Goal: Information Seeking & Learning: Learn about a topic

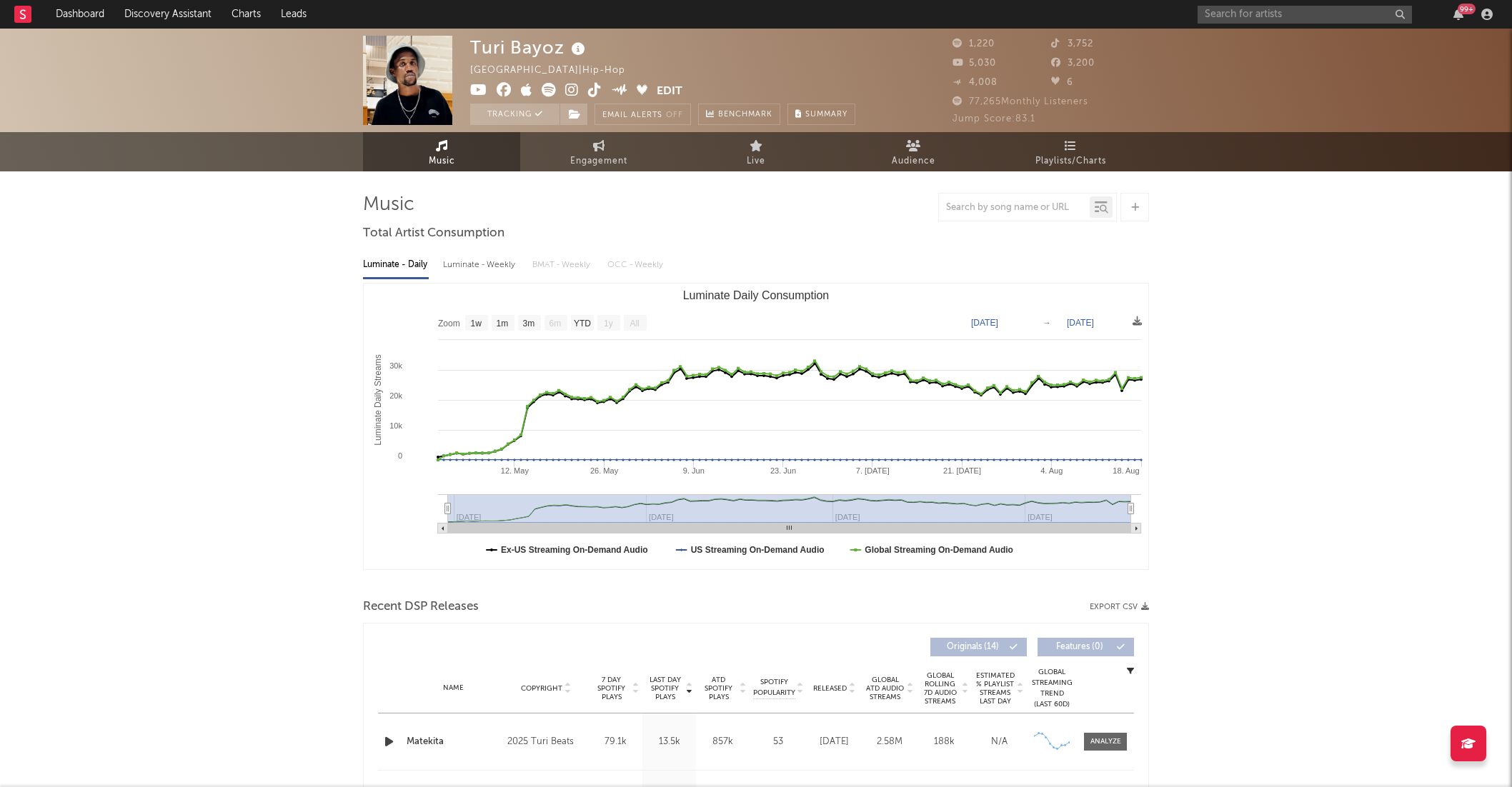
select select "1w"
click at [1273, 16] on input "text" at bounding box center [1304, 14] width 215 height 18
type input "veridis project"
click at [1326, 39] on div "Veridis Project" at bounding box center [1327, 43] width 157 height 17
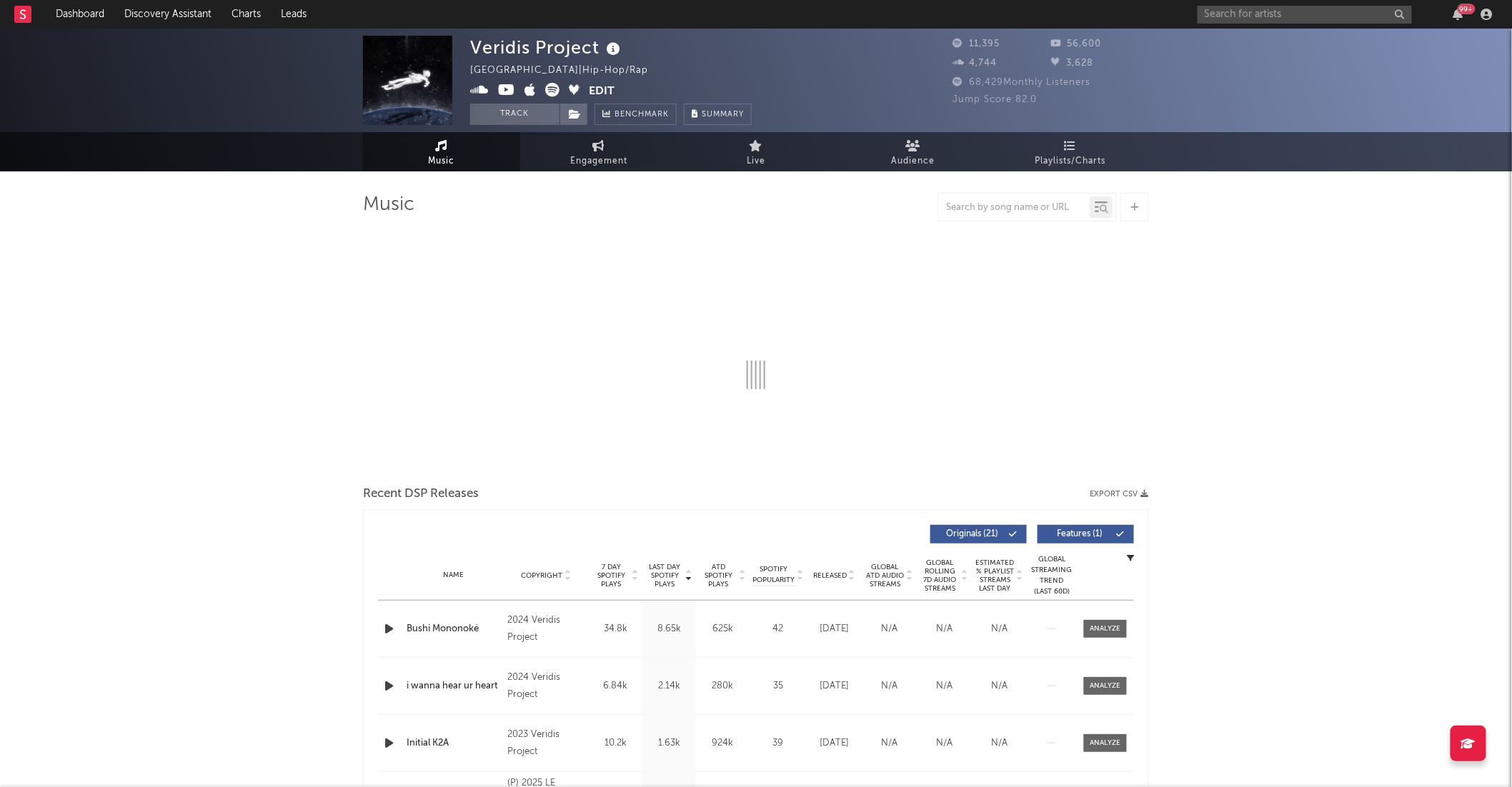
select select "6m"
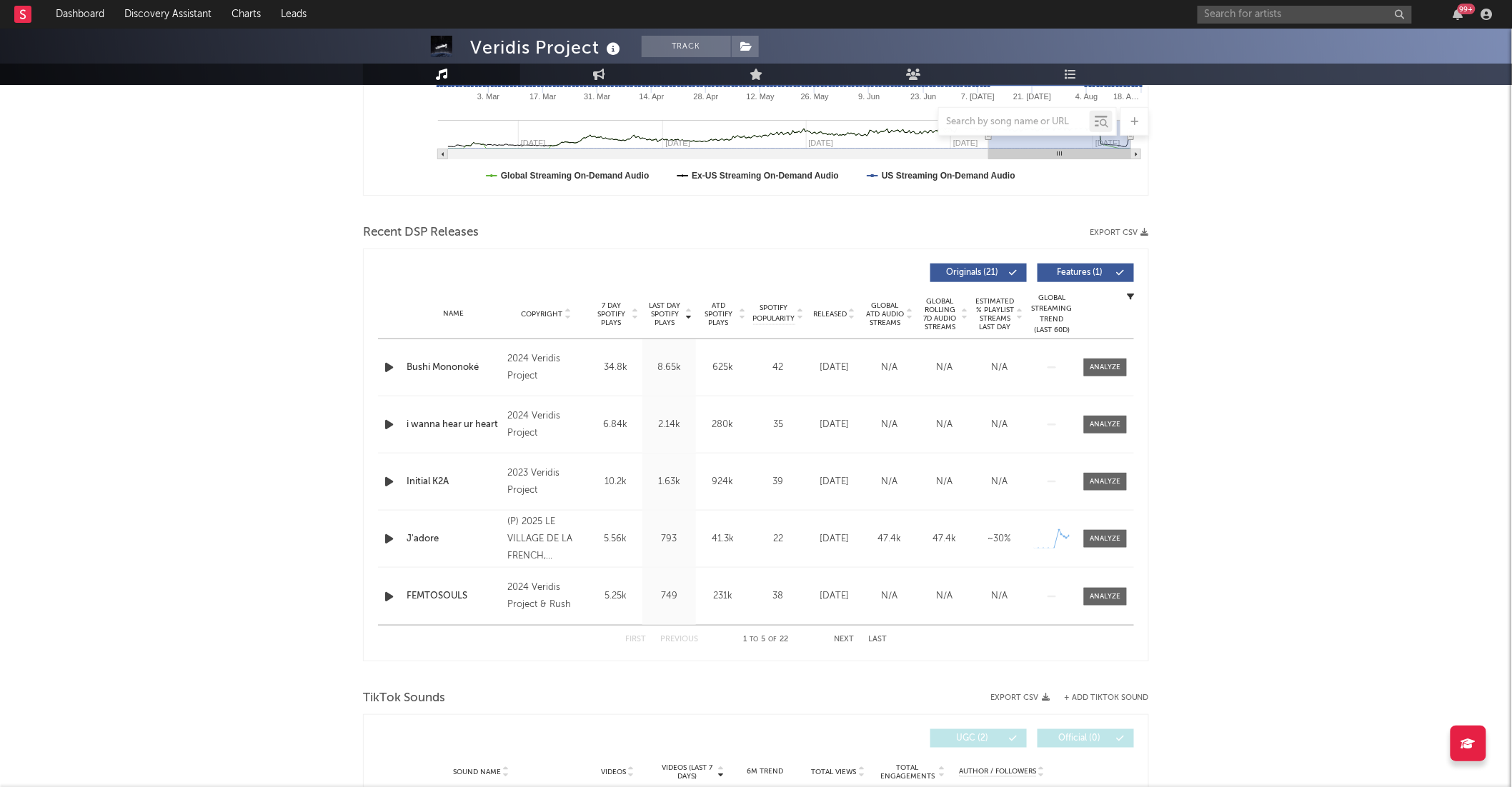
scroll to position [376, 0]
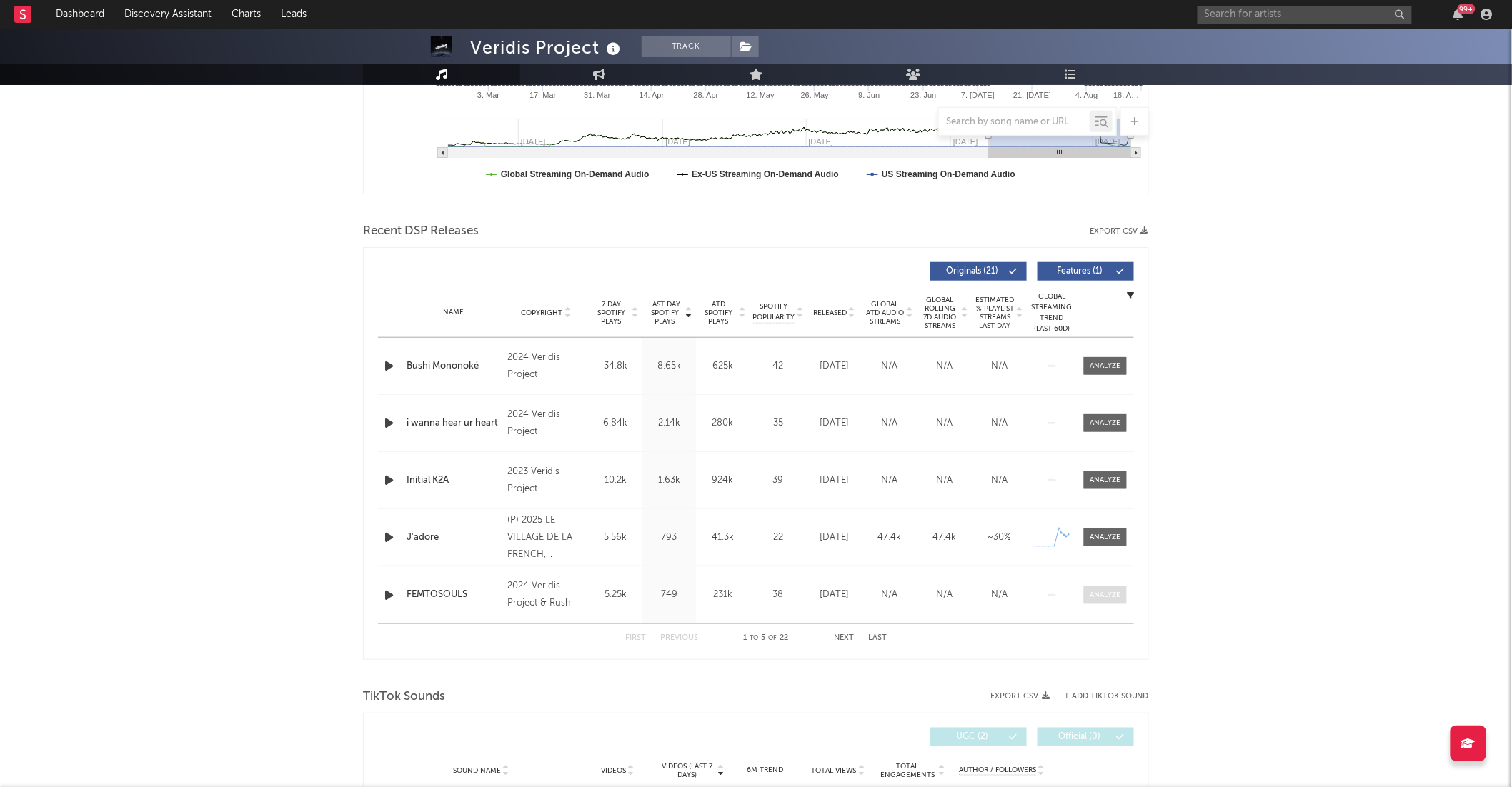
click at [1116, 600] on span at bounding box center [1105, 596] width 43 height 18
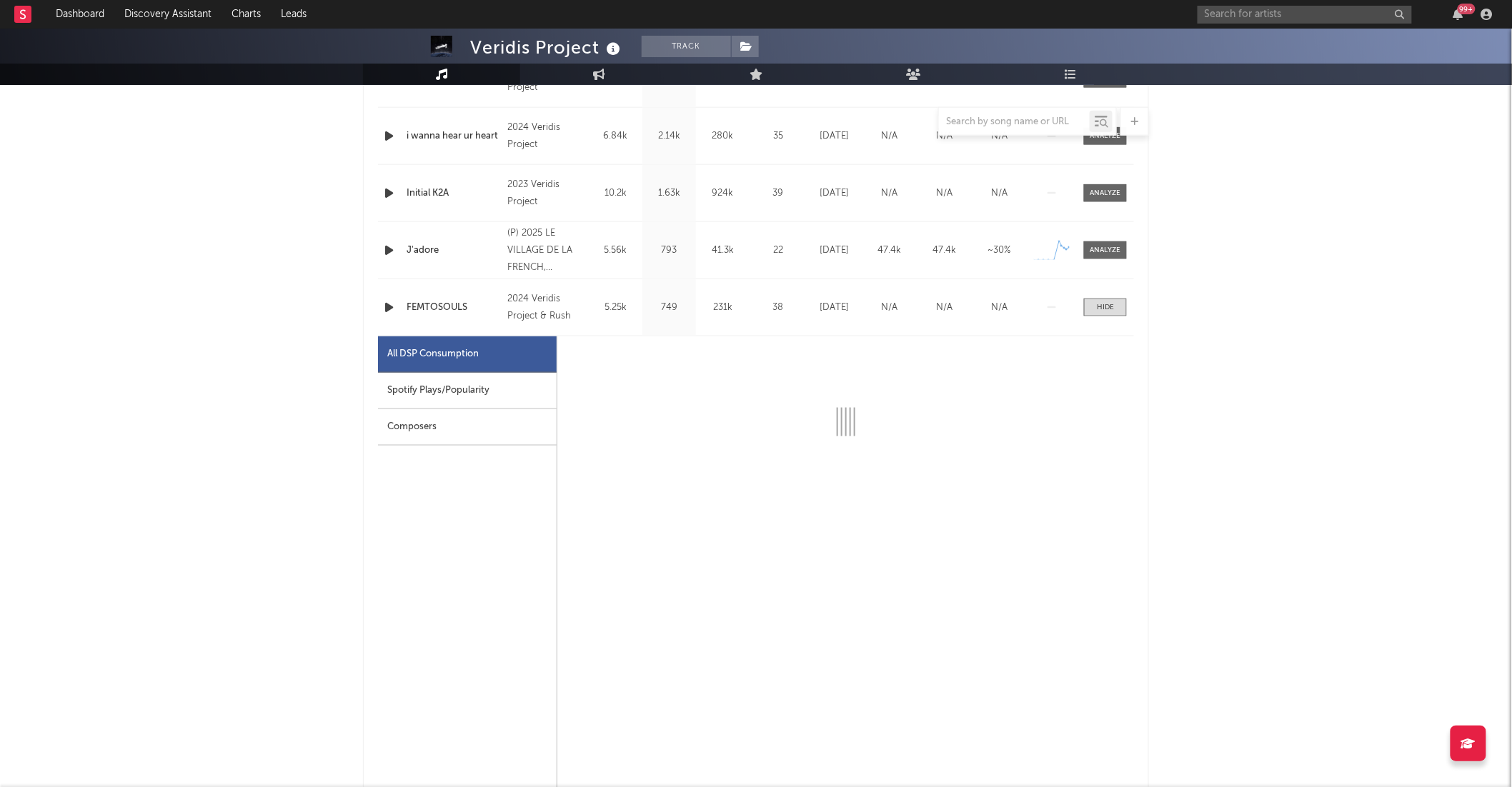
scroll to position [666, 0]
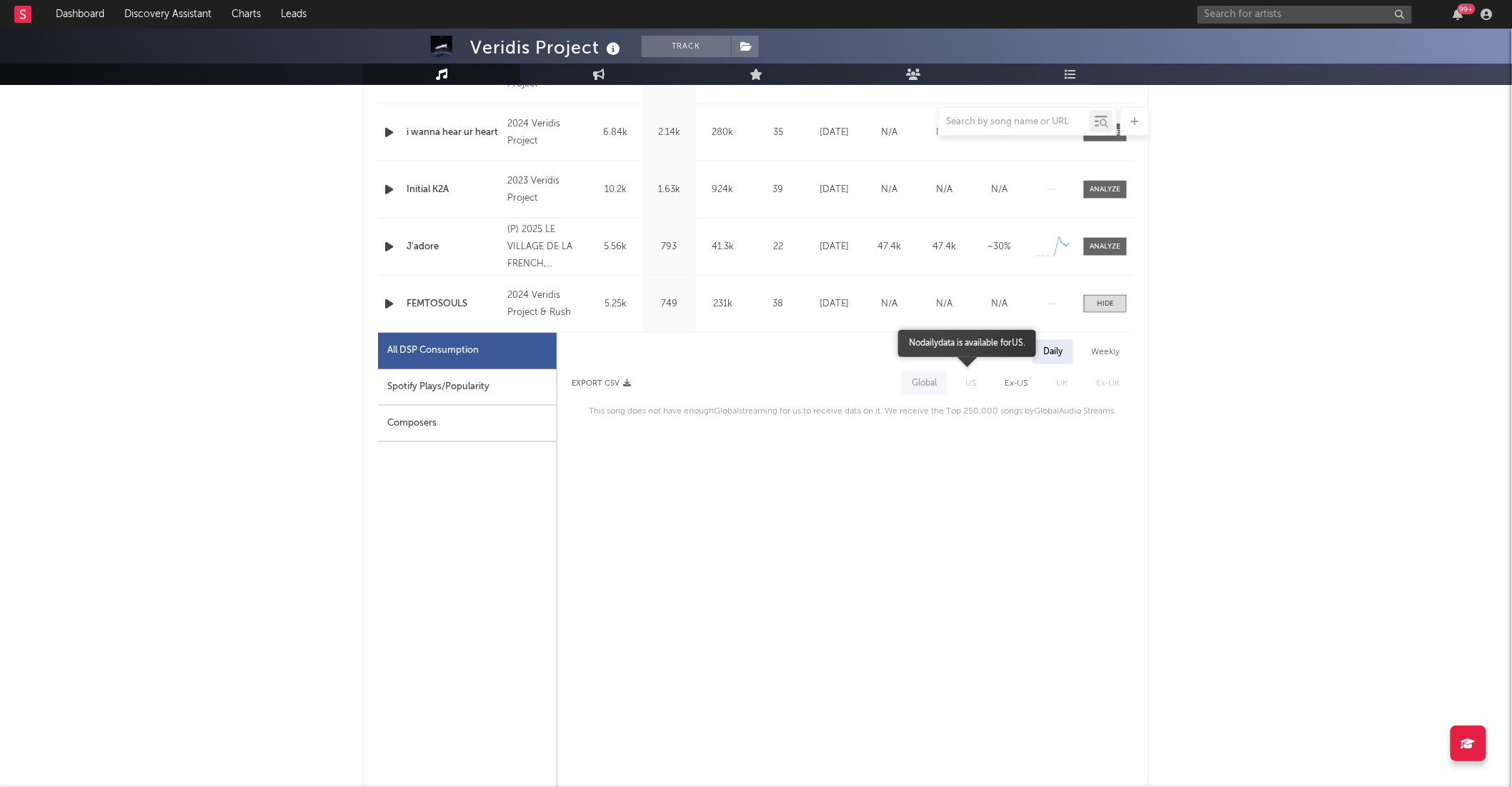
click at [984, 384] on span "US" at bounding box center [970, 383] width 39 height 24
click at [497, 386] on div "Spotify Plays/Popularity" at bounding box center [466, 387] width 178 height 36
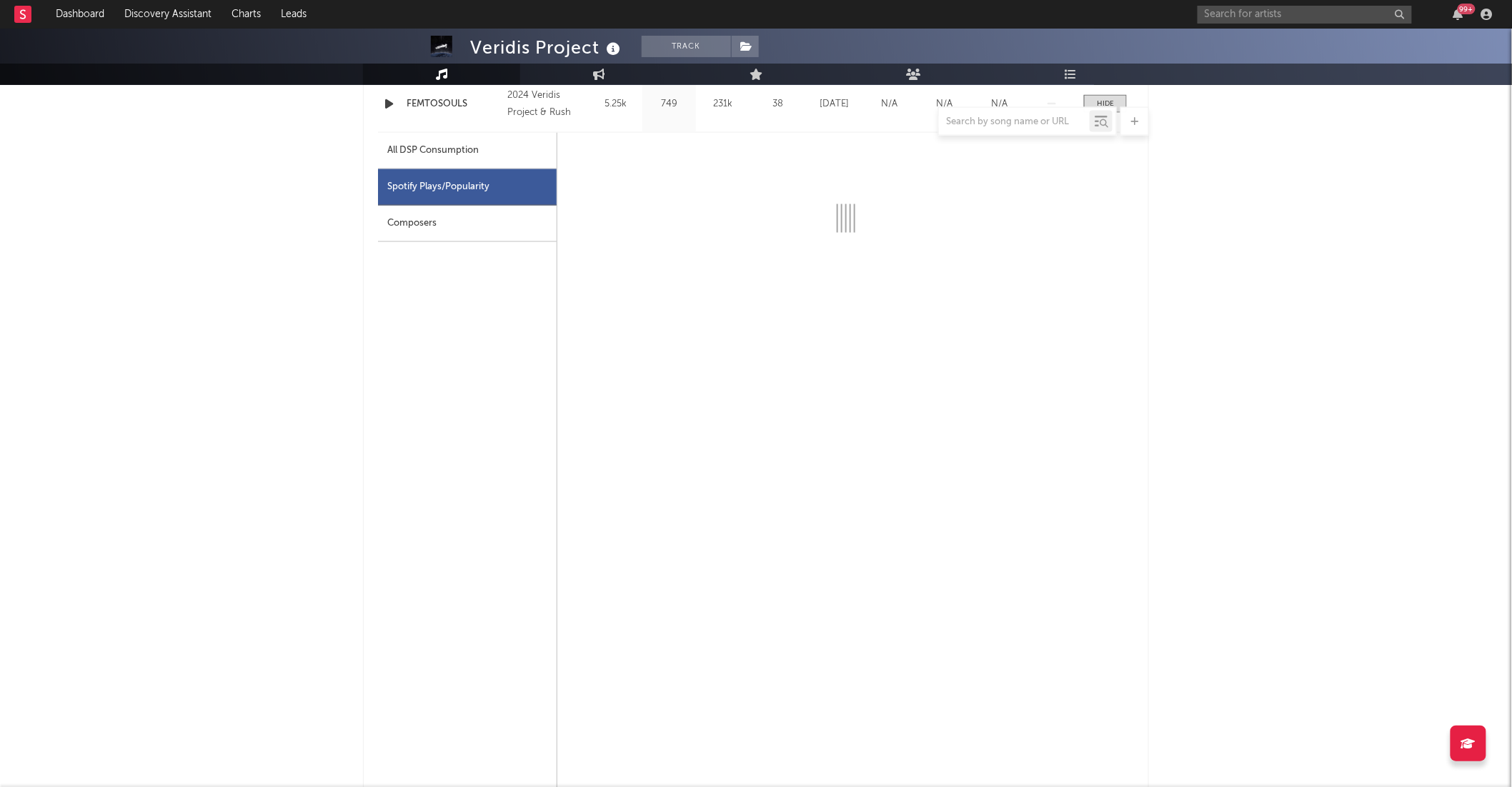
scroll to position [838, 0]
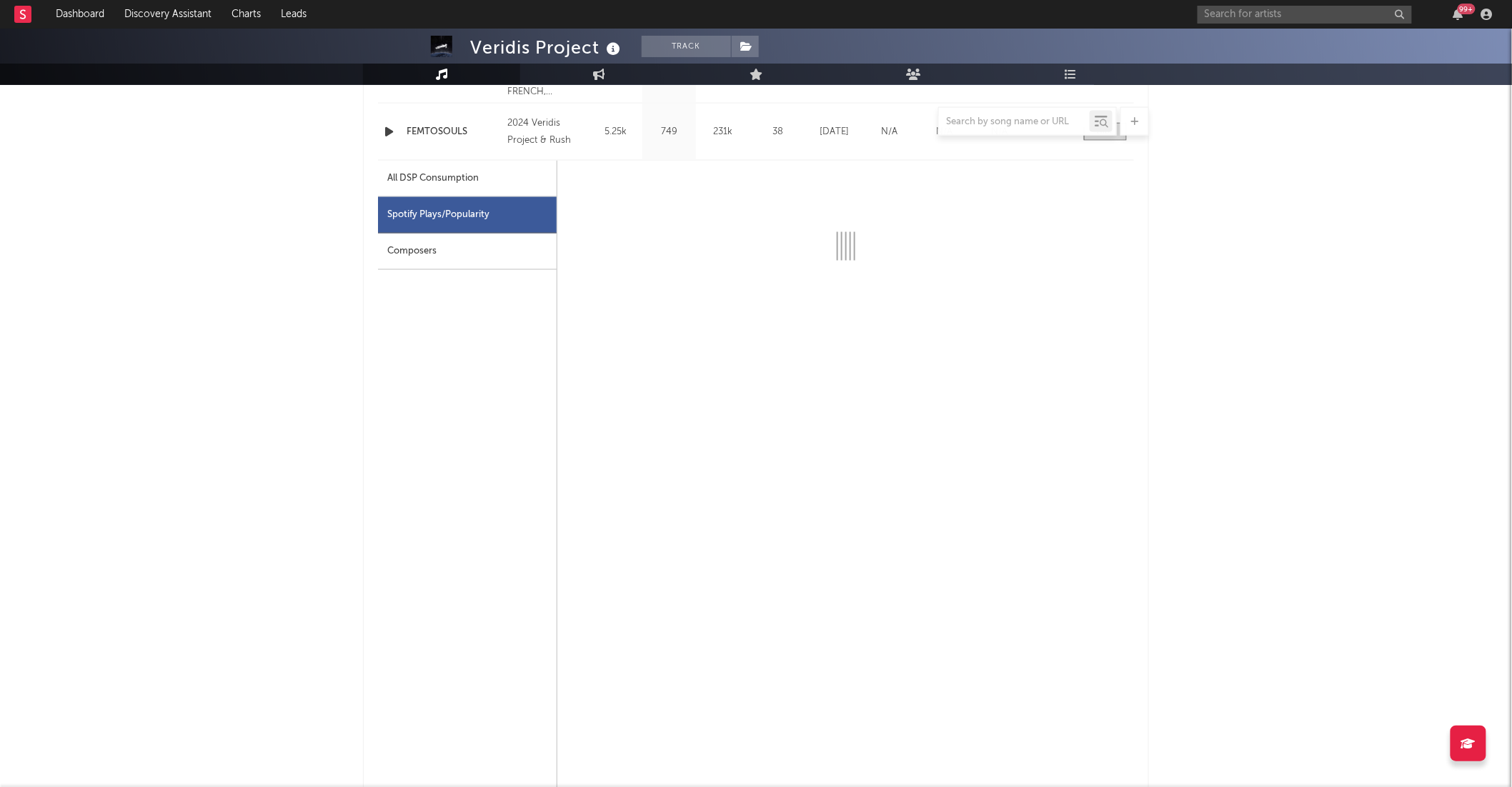
select select "6m"
select select "1w"
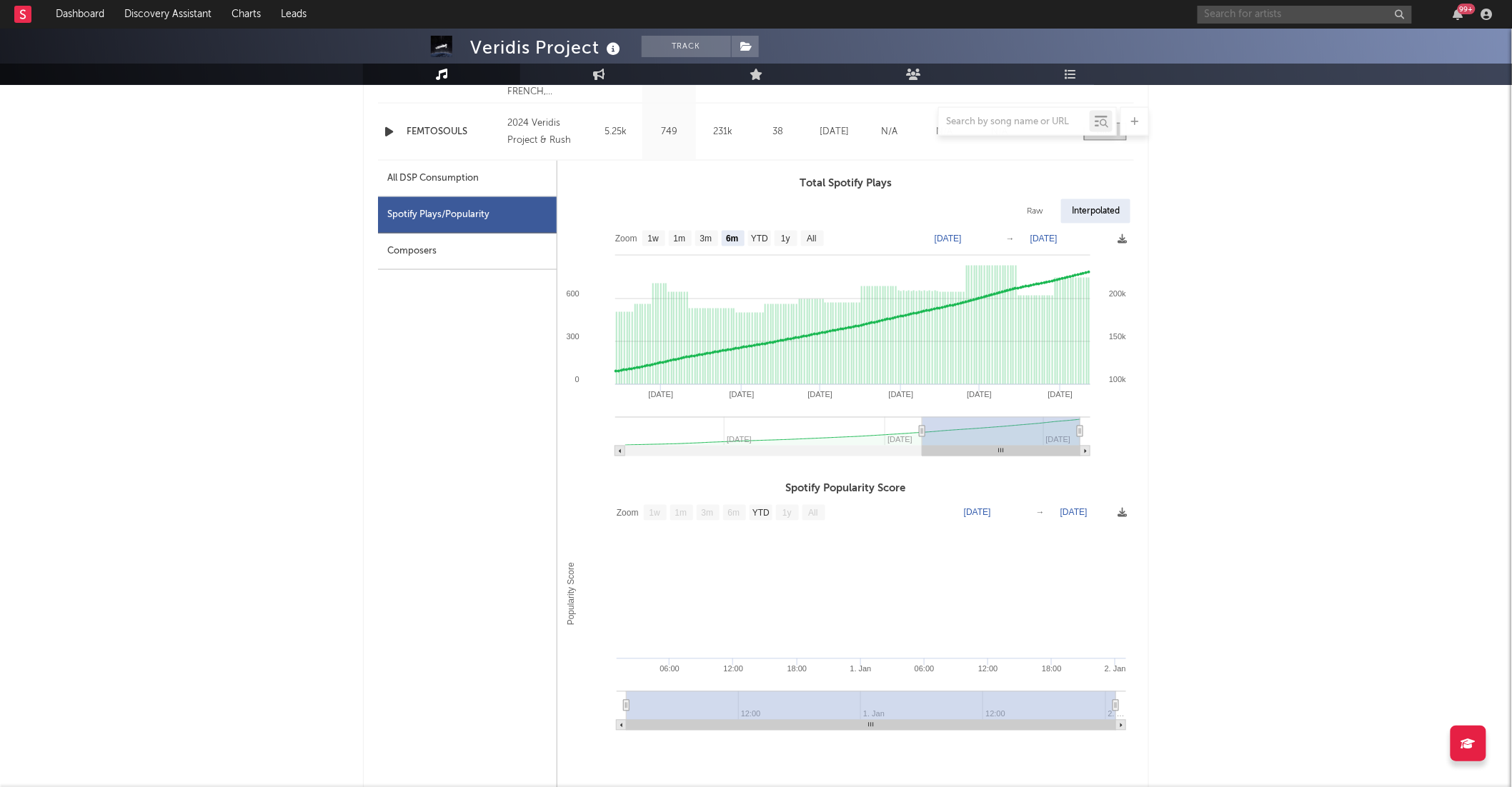
click at [1277, 9] on input "text" at bounding box center [1304, 14] width 215 height 18
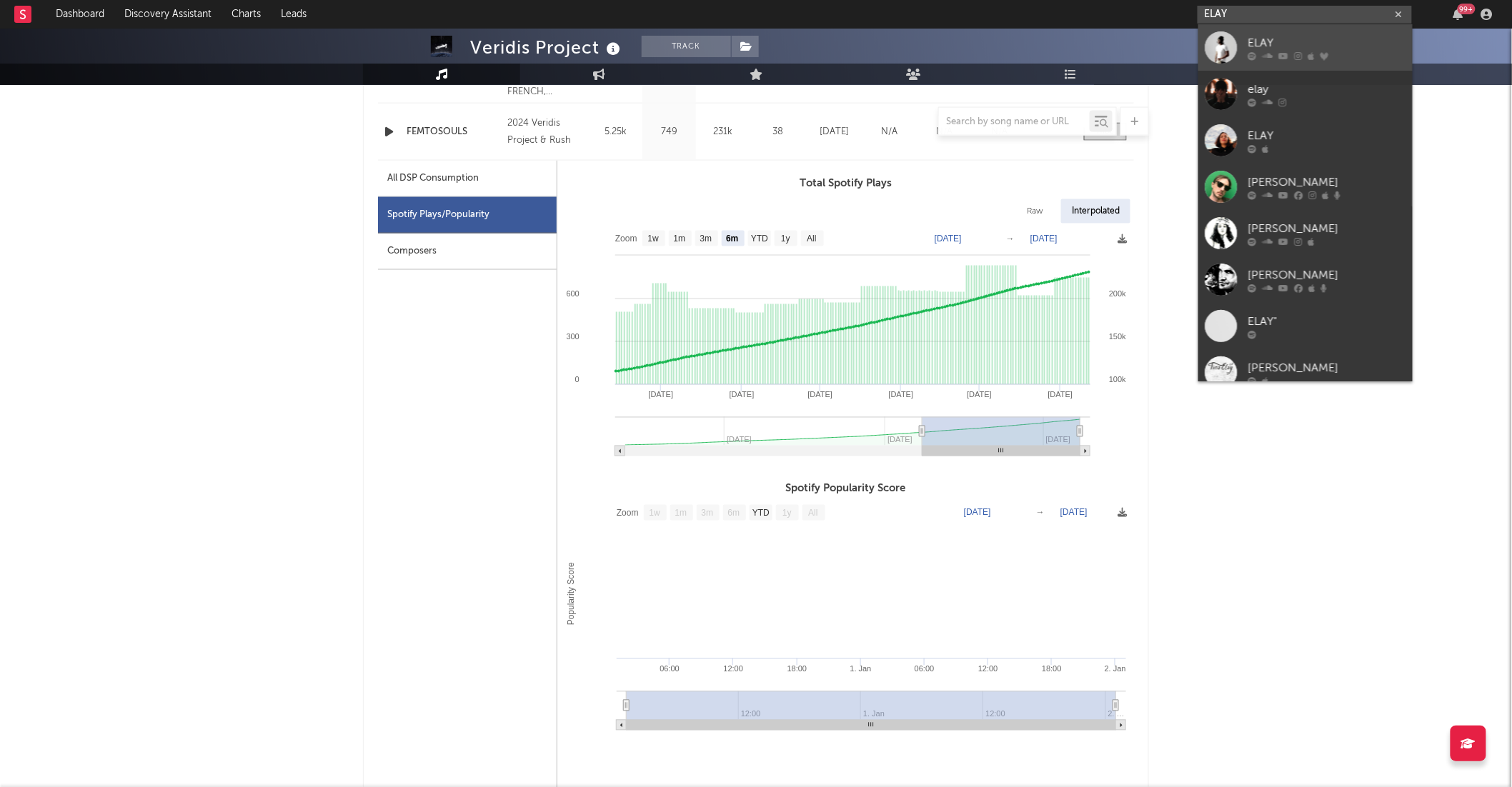
type input "ELAY"
click at [1266, 40] on div "ELAY" at bounding box center [1327, 43] width 157 height 17
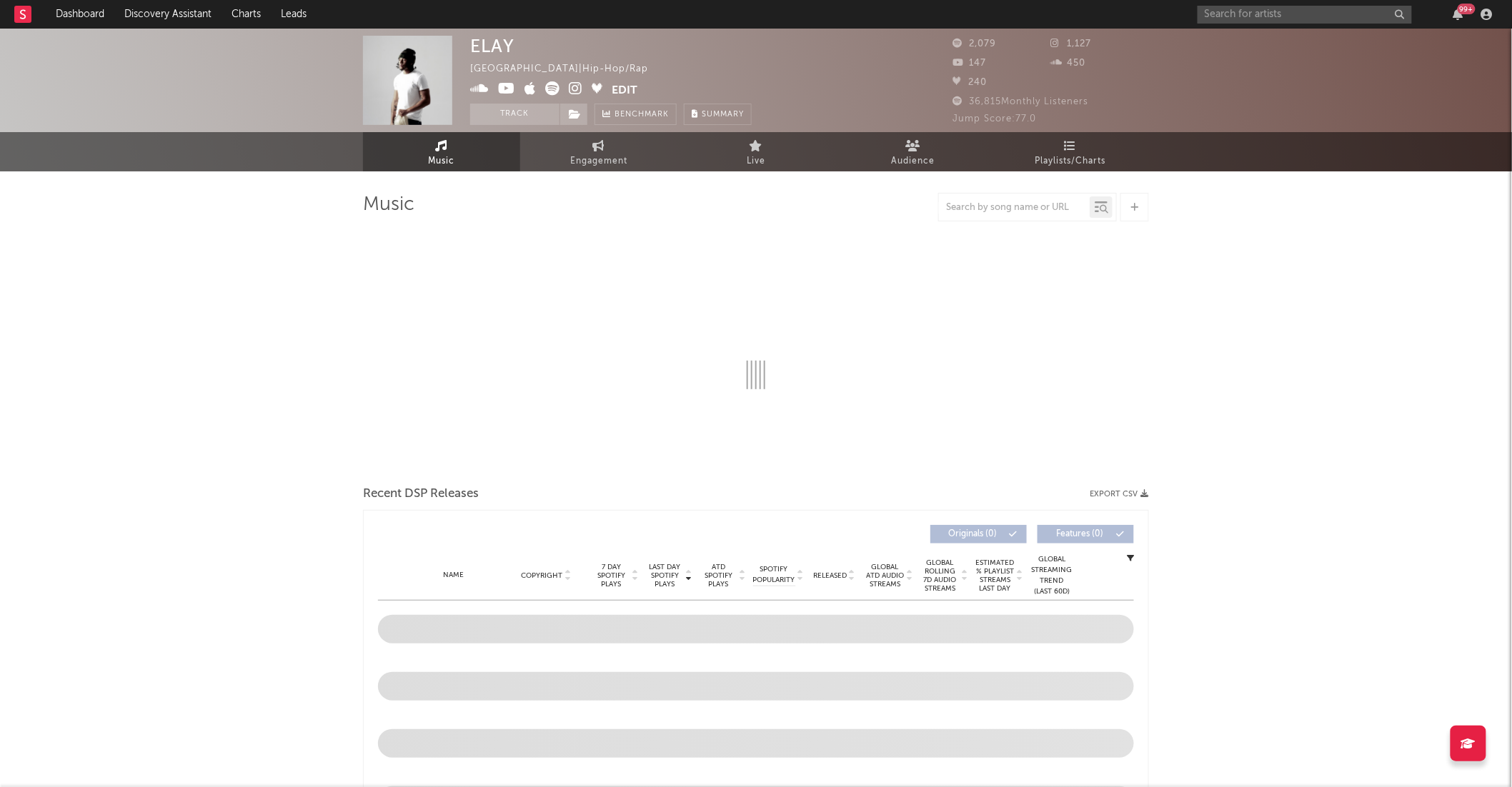
select select "1w"
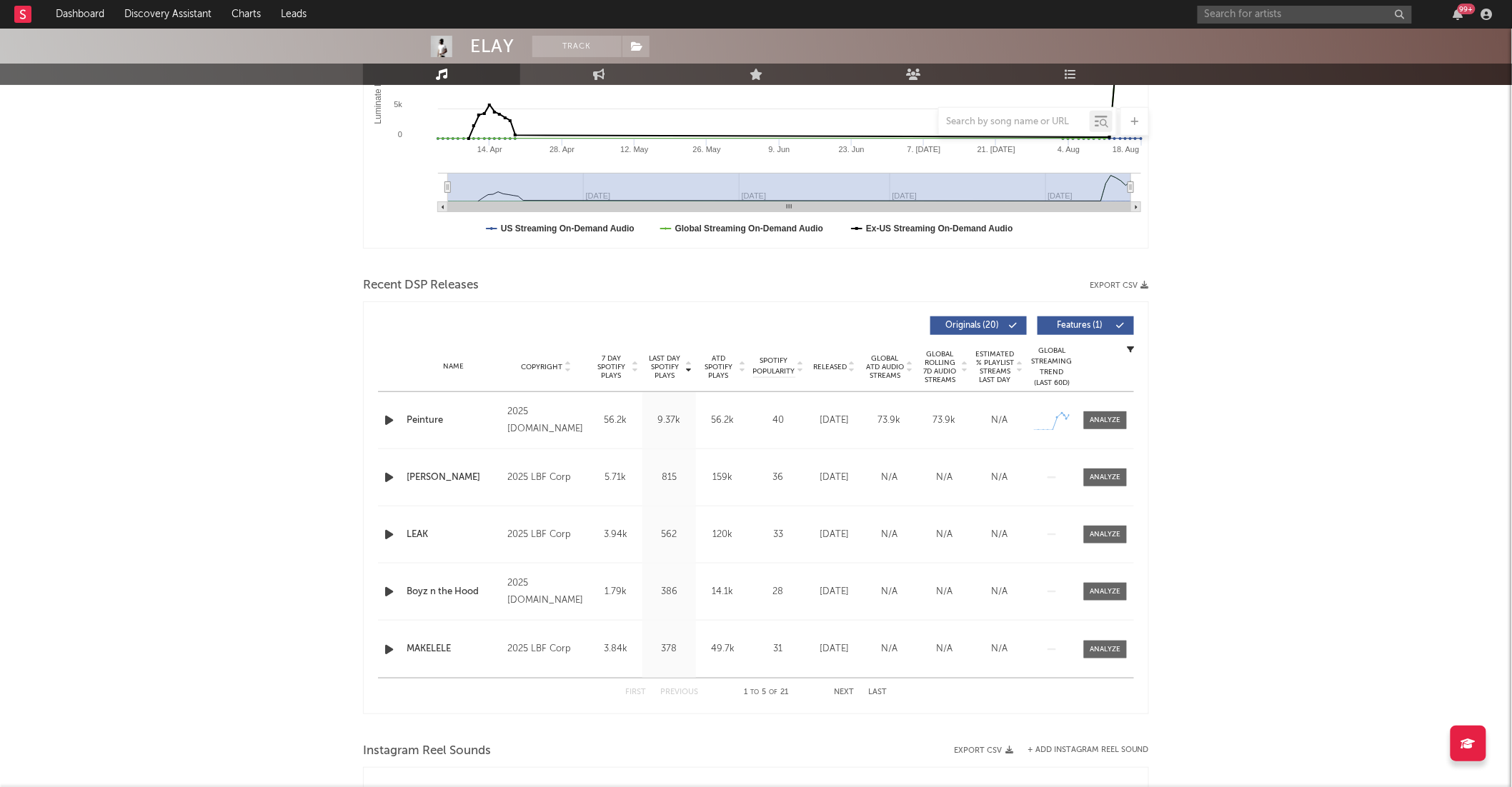
scroll to position [347, 0]
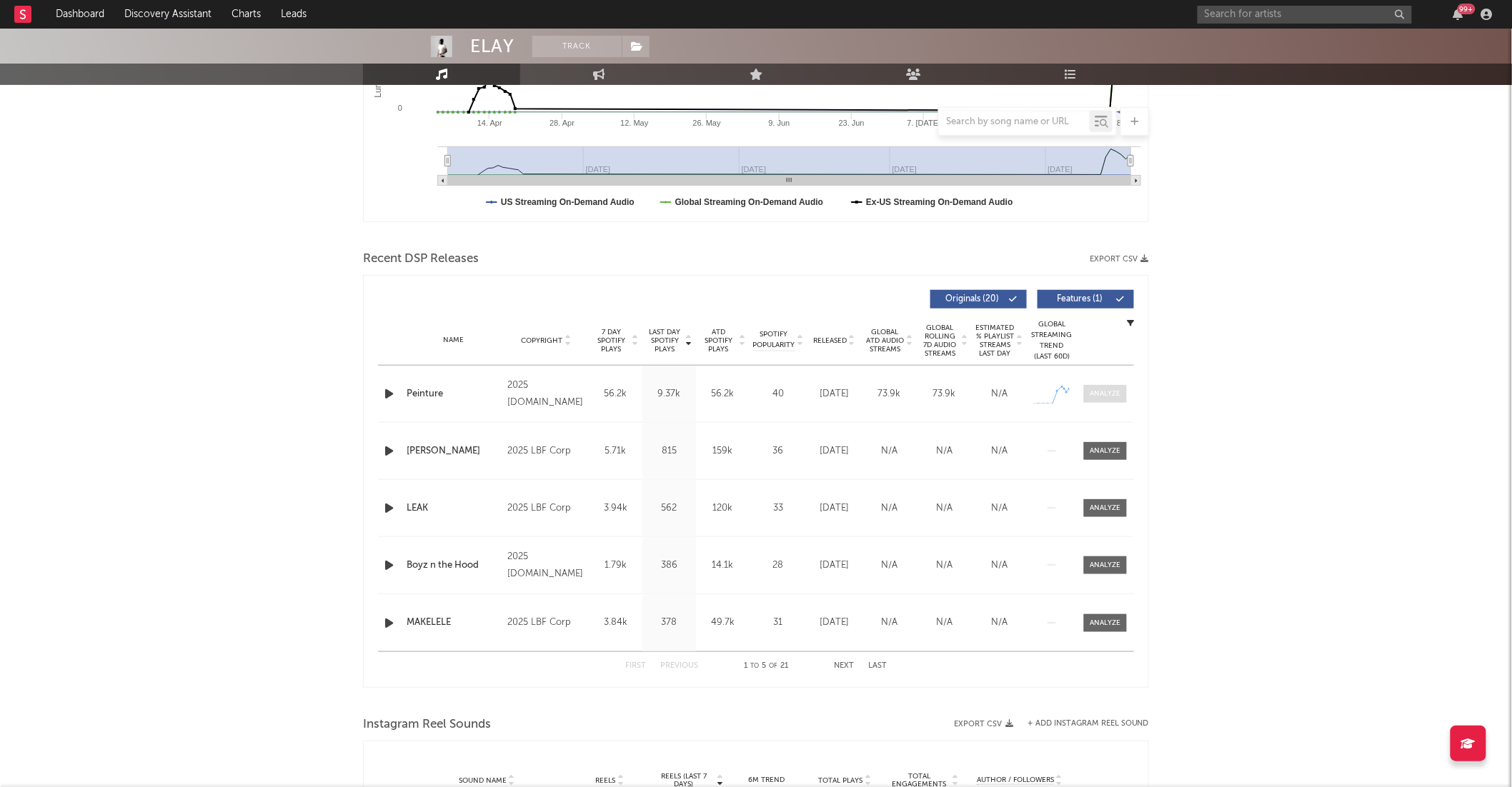
click at [1105, 399] on span at bounding box center [1105, 394] width 43 height 18
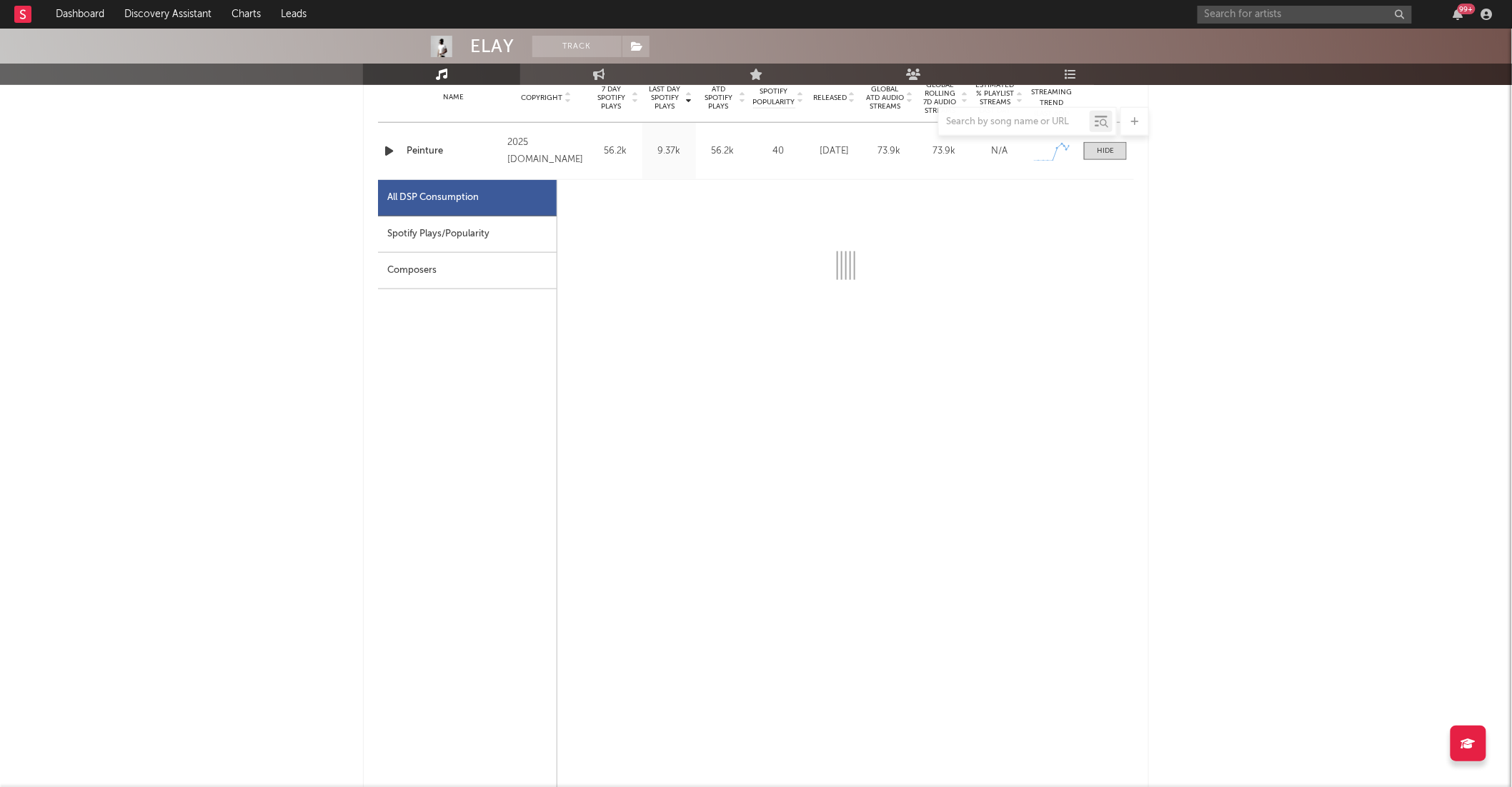
select select "1w"
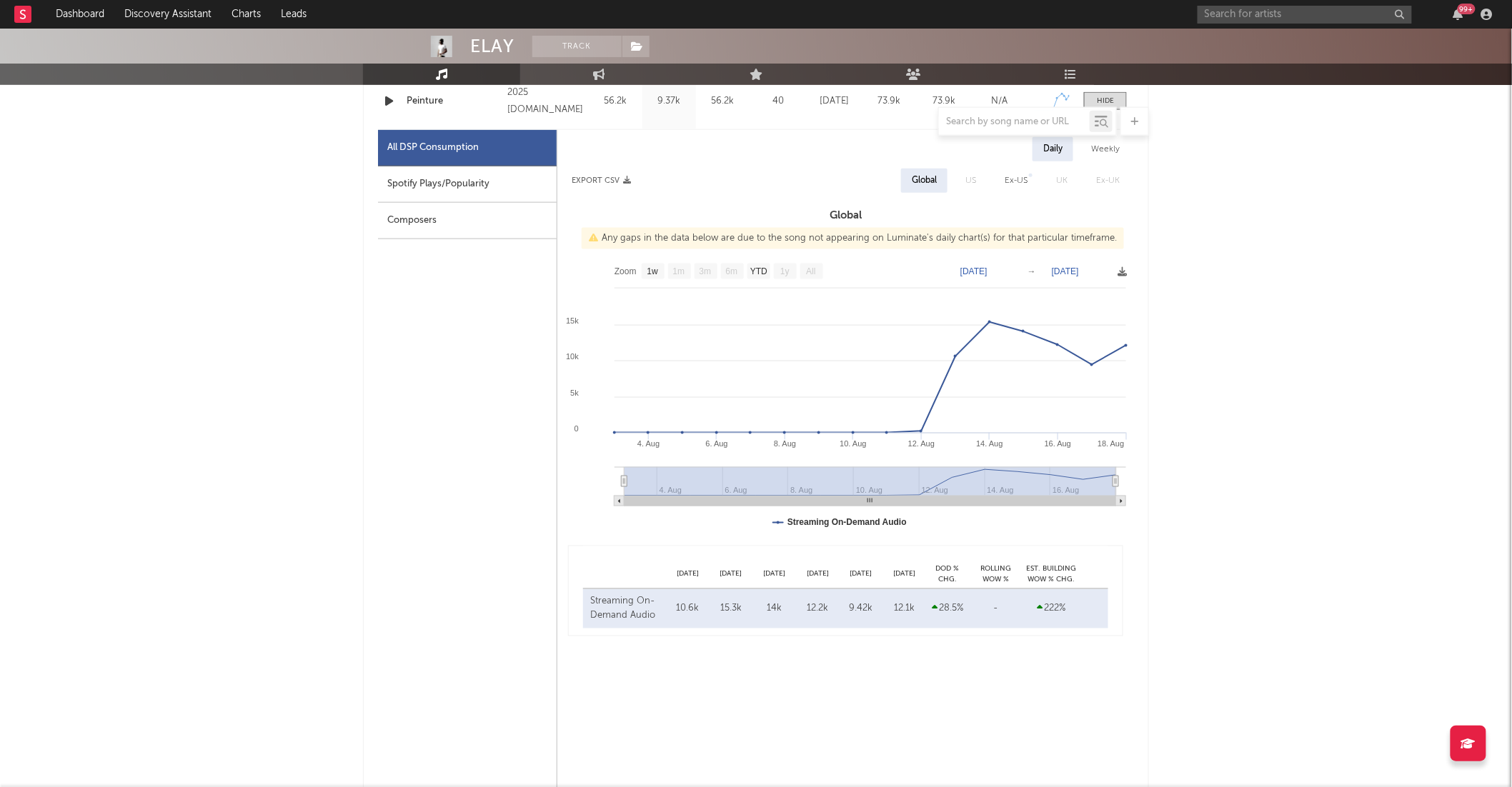
scroll to position [643, 0]
click at [420, 199] on div "Spotify Plays/Popularity" at bounding box center [466, 182] width 178 height 36
select select "1w"
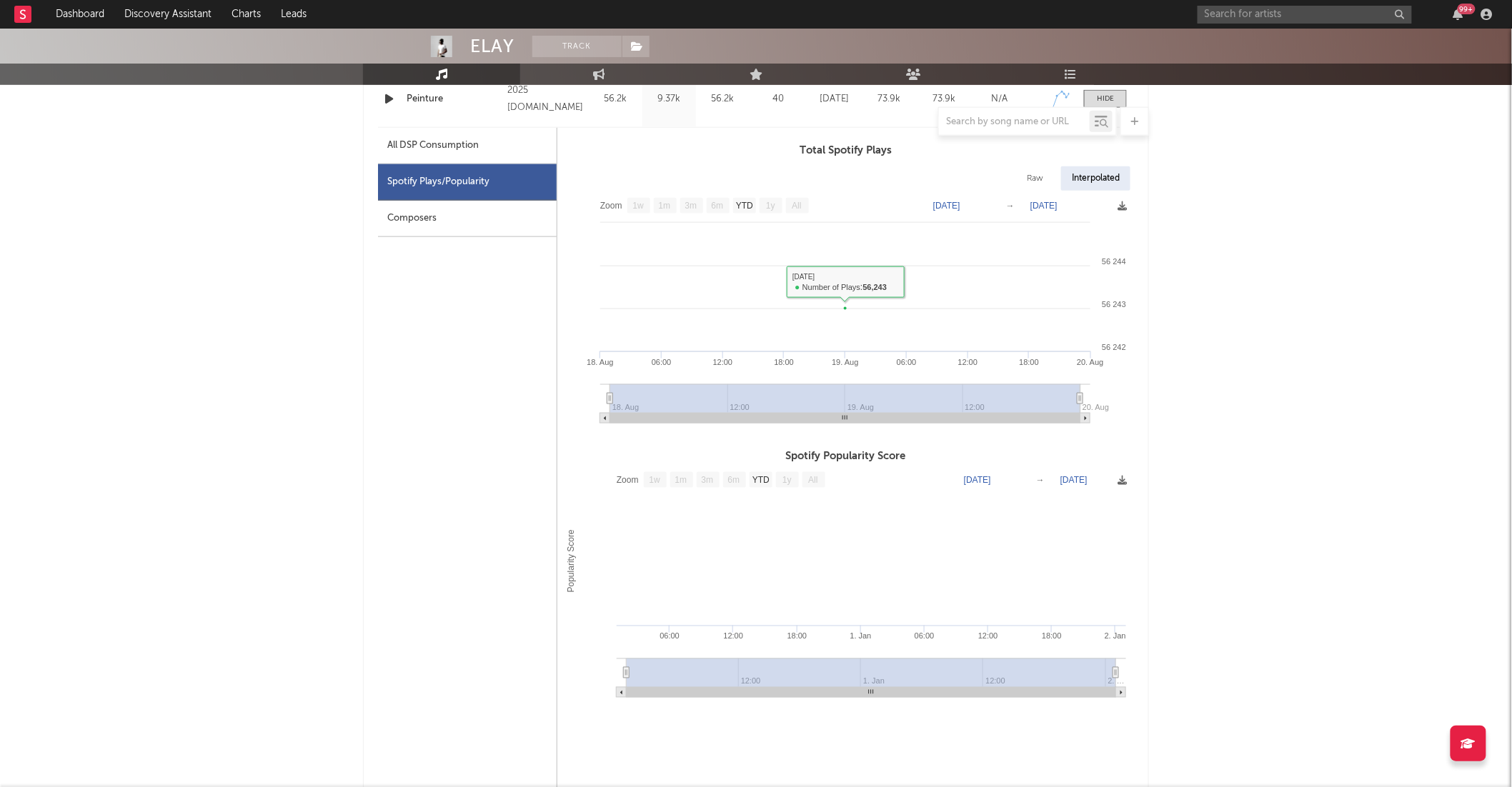
click at [418, 162] on div "All DSP Consumption" at bounding box center [466, 145] width 178 height 36
select select "1w"
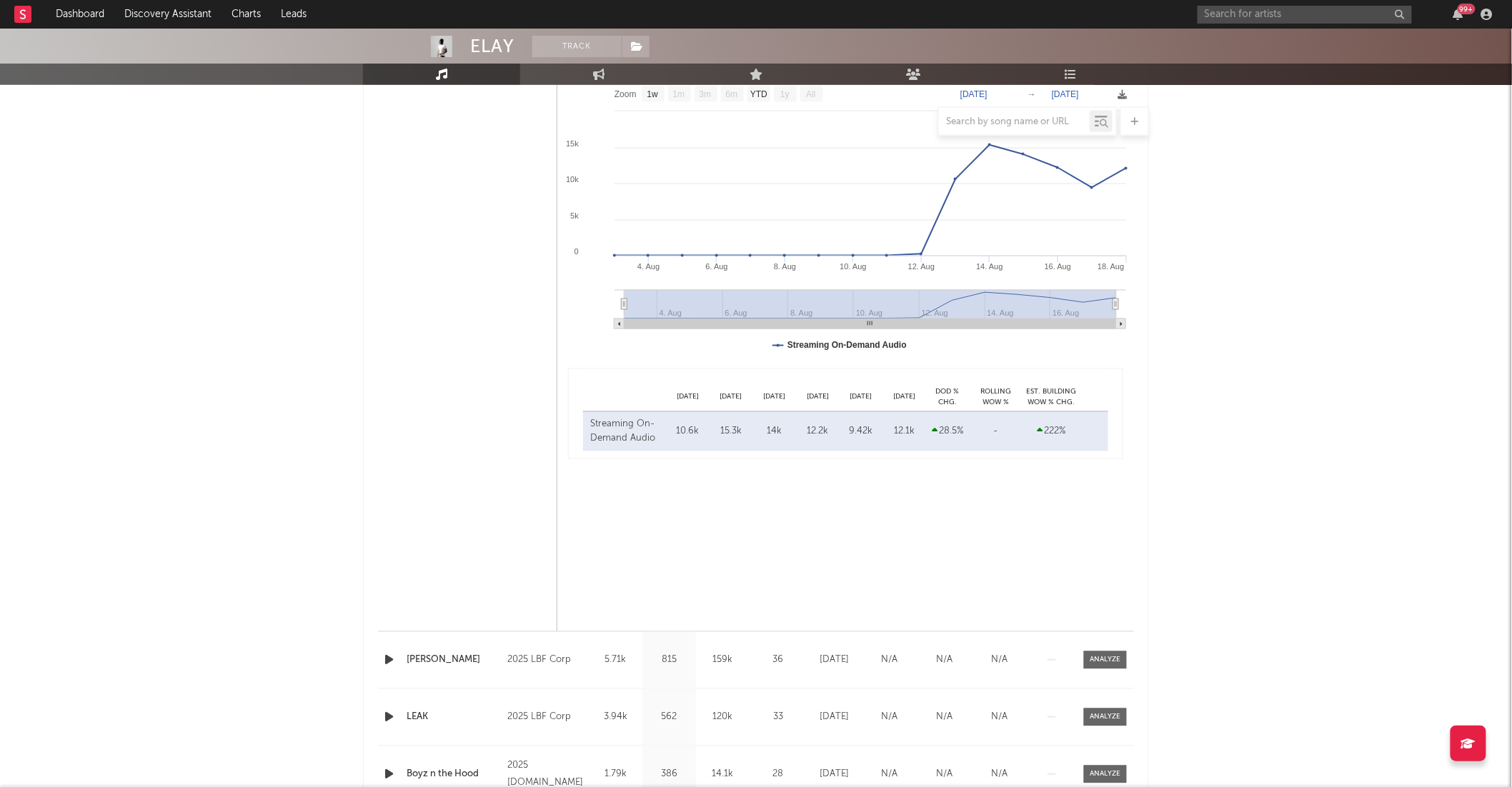
scroll to position [0, 0]
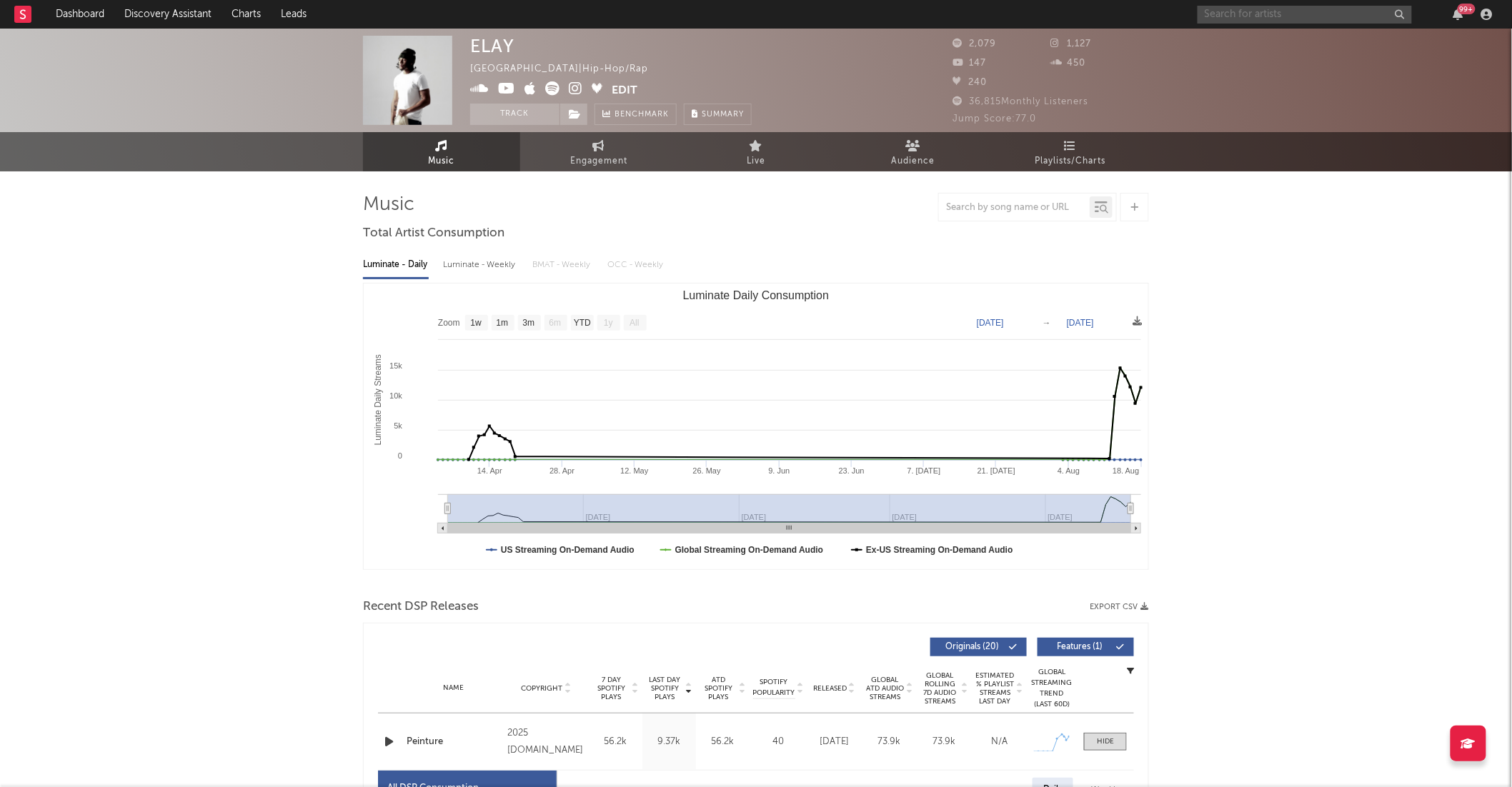
click at [1271, 16] on input "text" at bounding box center [1304, 14] width 215 height 18
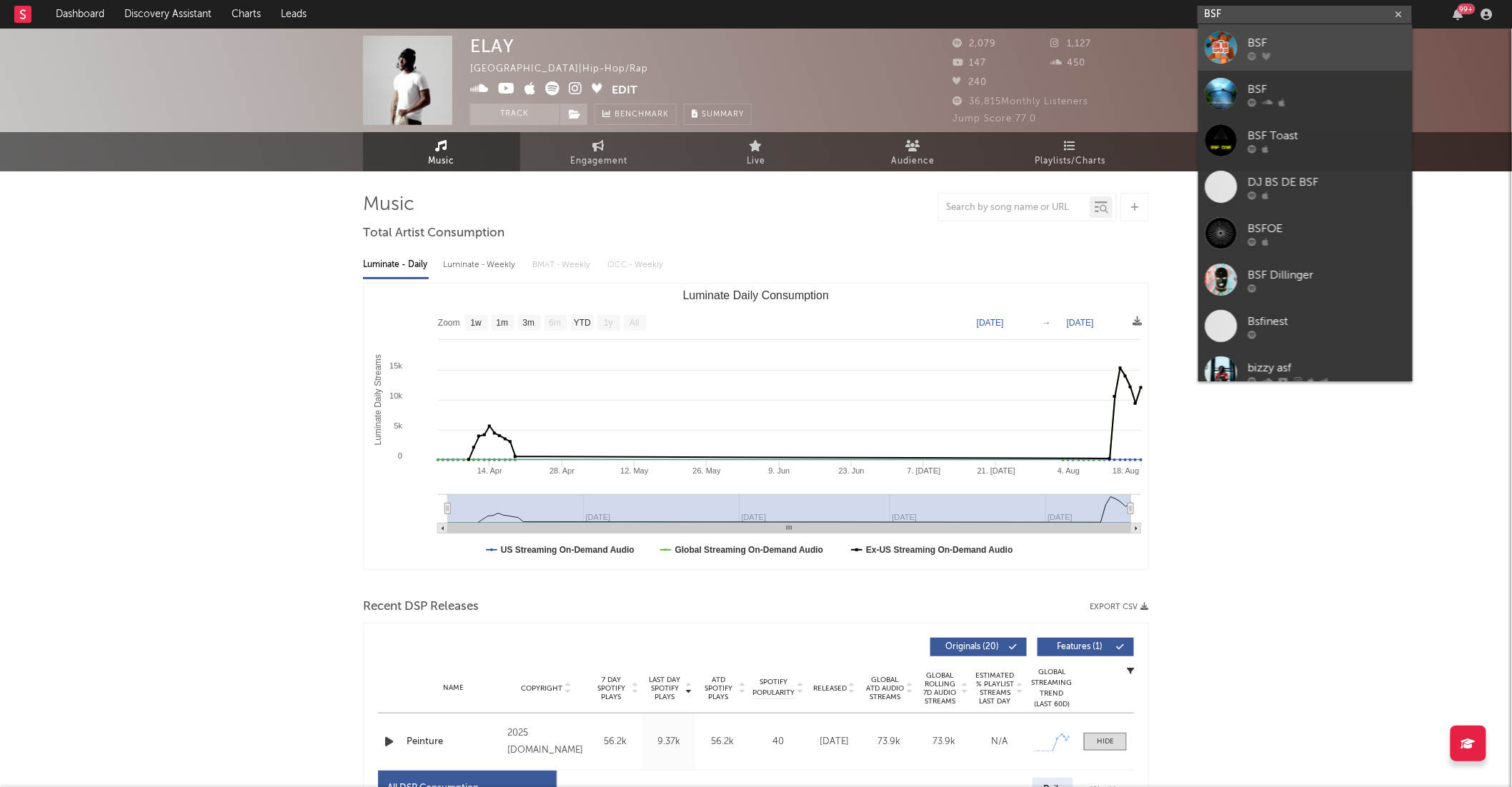
type input "BSF"
click at [1297, 39] on div "BSF" at bounding box center [1327, 43] width 157 height 17
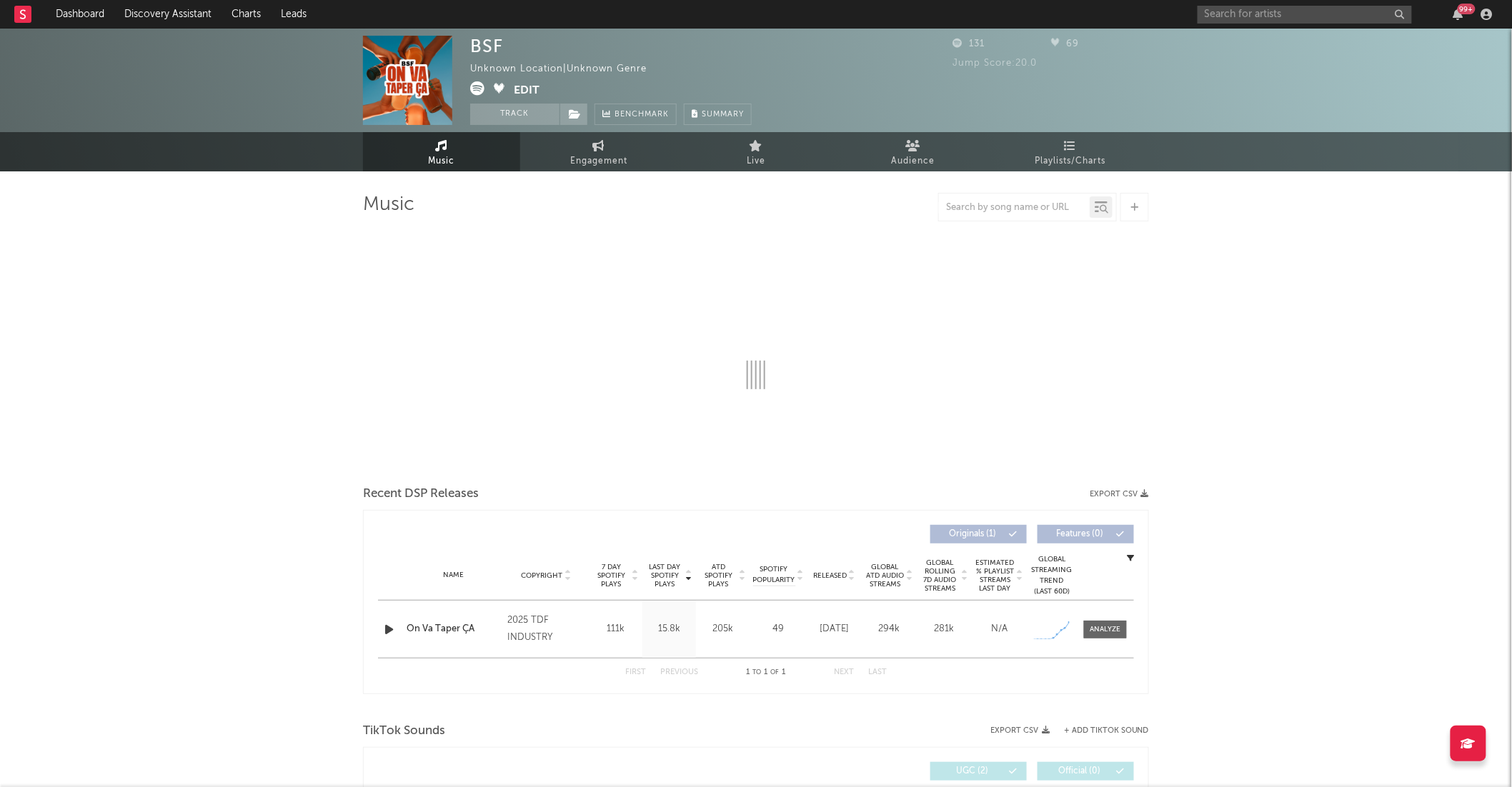
select select "1w"
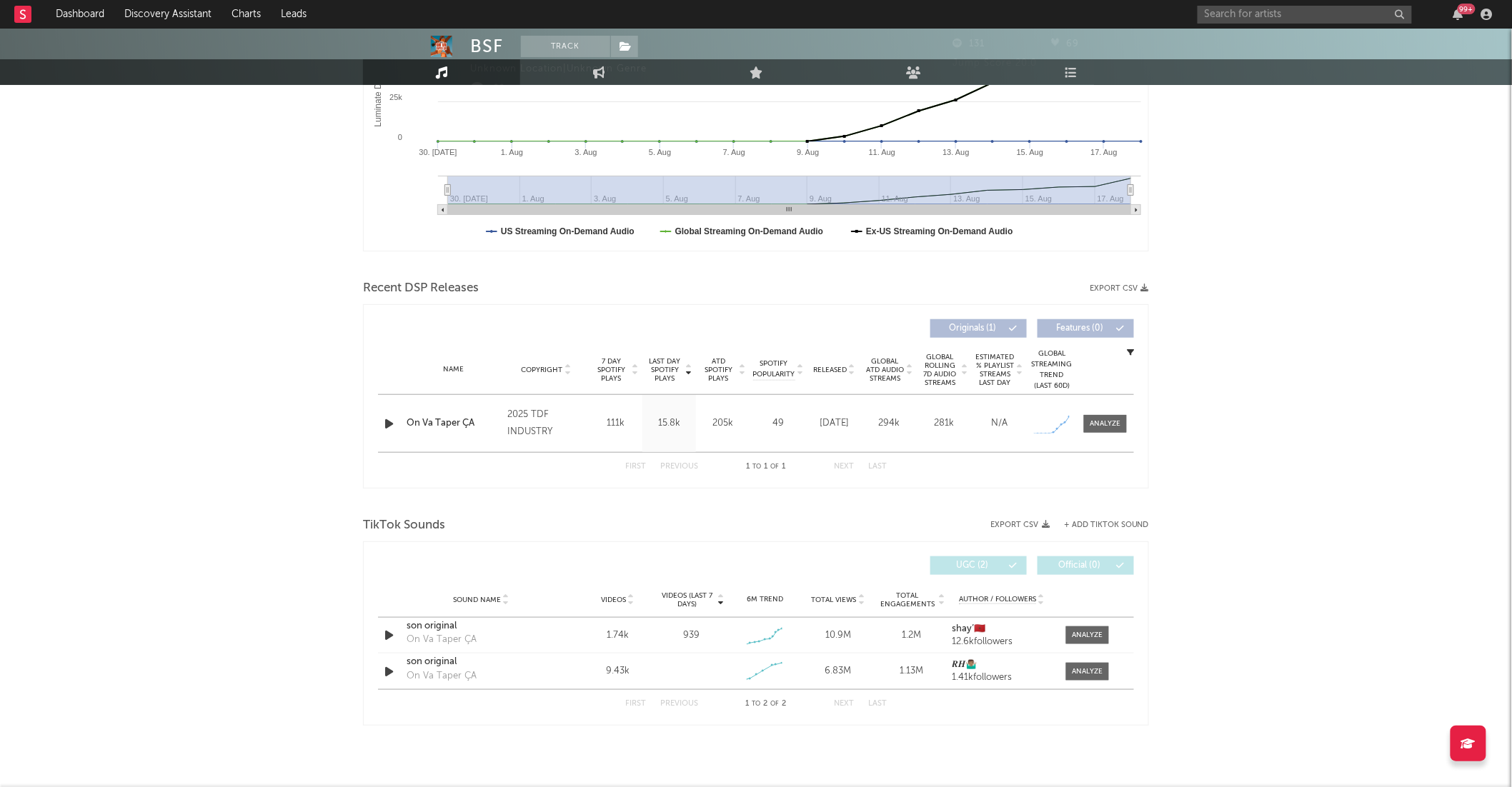
scroll to position [325, 0]
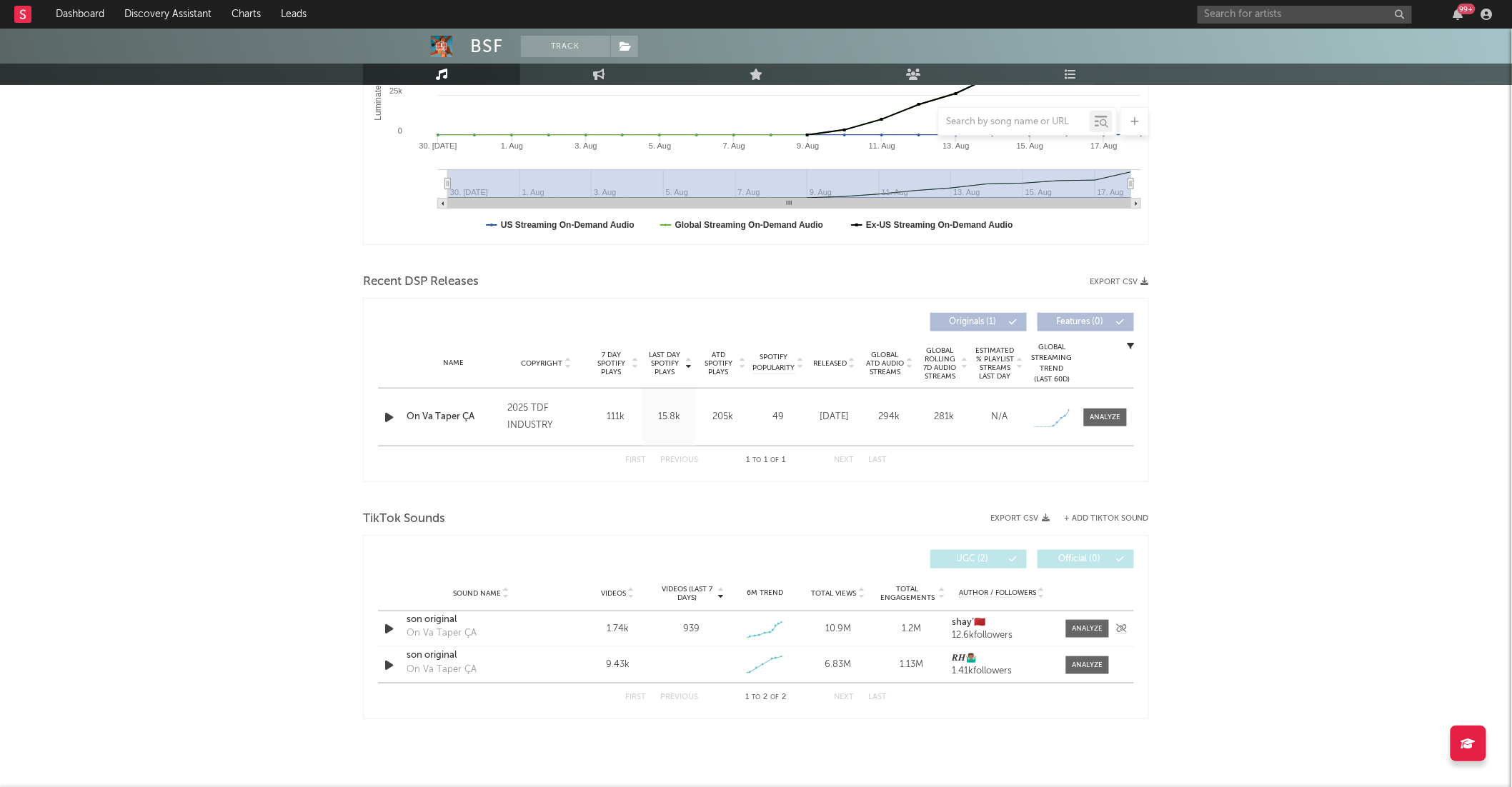
click at [436, 621] on div "son original" at bounding box center [481, 619] width 149 height 14
